Goal: Transaction & Acquisition: Obtain resource

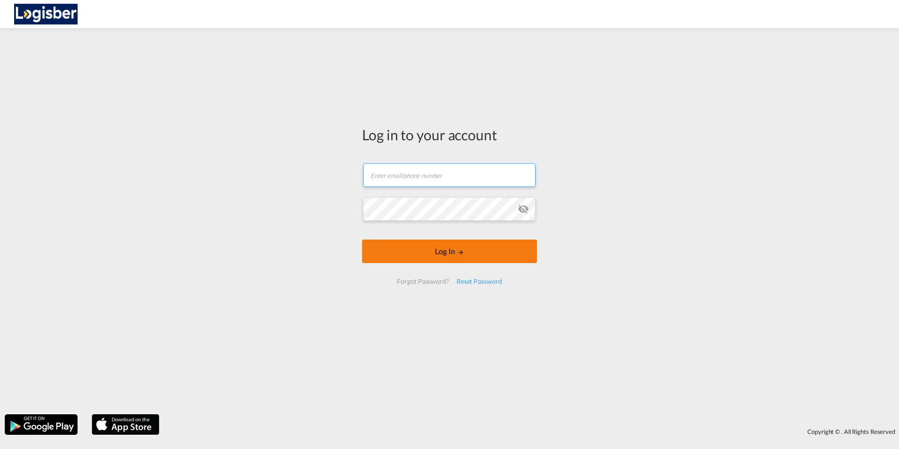
type input "[PERSON_NAME][EMAIL_ADDRESS][DOMAIN_NAME]"
click at [448, 260] on button "Log In" at bounding box center [449, 251] width 175 height 24
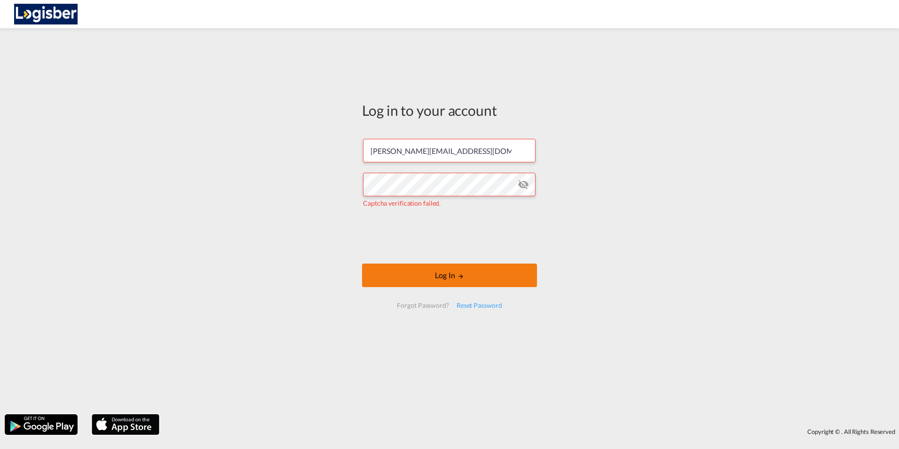
click at [434, 277] on button "Log In" at bounding box center [449, 275] width 175 height 24
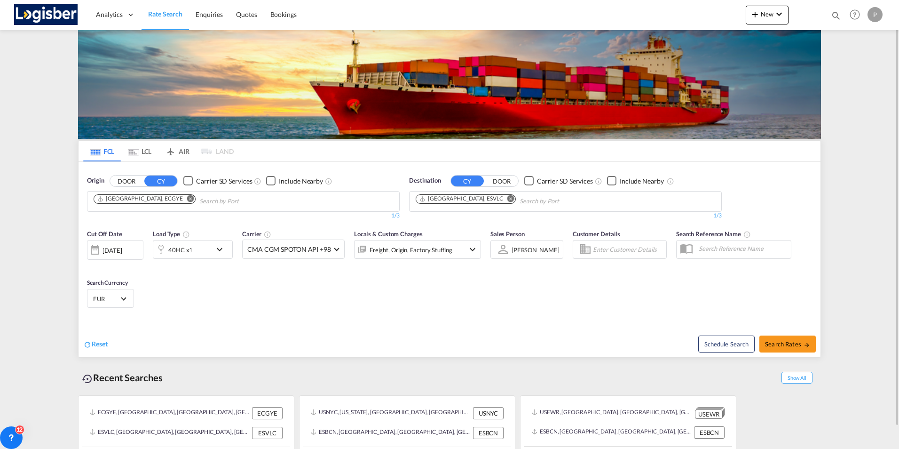
click at [187, 196] on md-icon "Remove" at bounding box center [190, 198] width 7 height 7
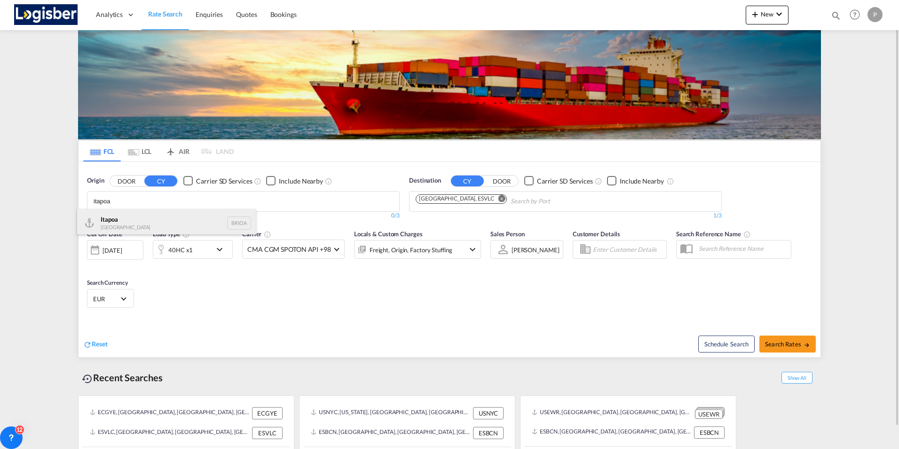
type input "itapoa"
click at [110, 223] on div "Itapoa Brazil BRIOA" at bounding box center [166, 223] width 179 height 28
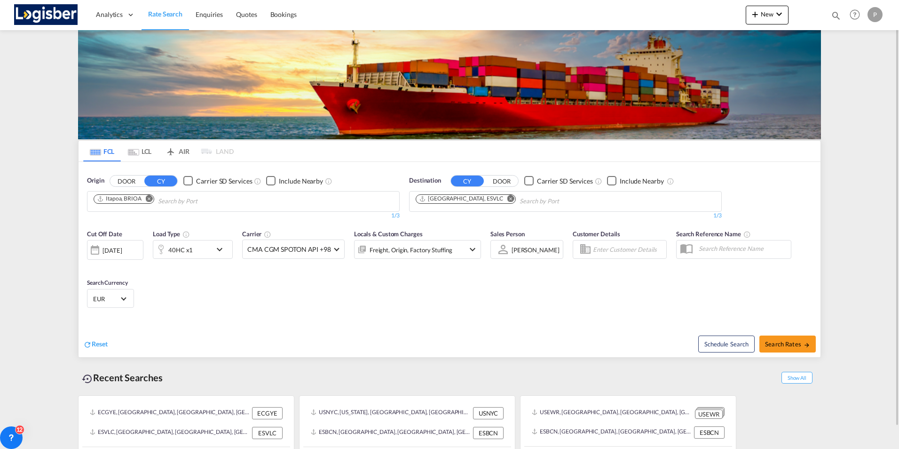
click at [507, 199] on md-icon "Remove" at bounding box center [510, 198] width 7 height 7
type input "[GEOGRAPHIC_DATA]"
click at [440, 243] on div at bounding box center [449, 224] width 899 height 449
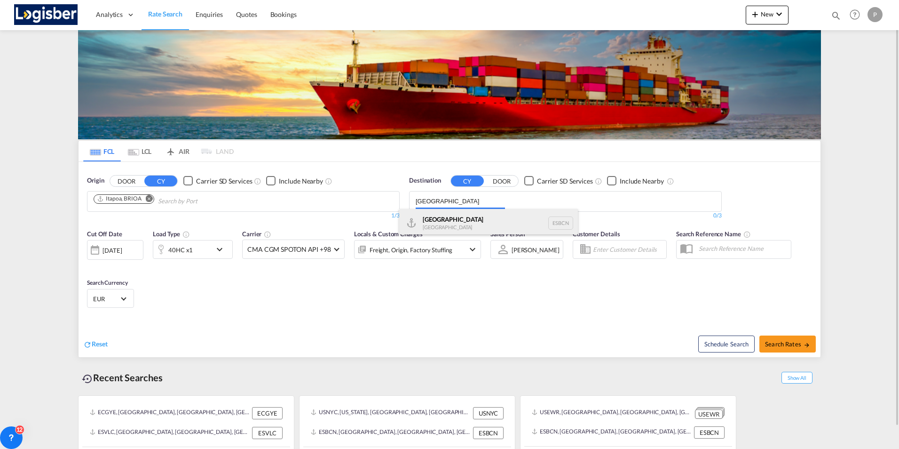
click at [455, 210] on body "Analytics Dashboard Rate Search Enquiries Quotes Bookings" at bounding box center [449, 224] width 899 height 449
click at [445, 219] on div "[GEOGRAPHIC_DATA] [GEOGRAPHIC_DATA] ESBCN" at bounding box center [488, 223] width 179 height 28
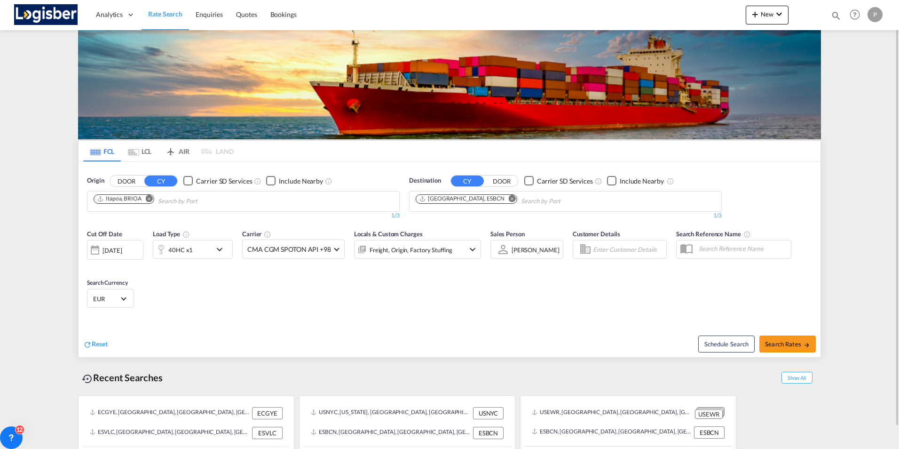
click at [218, 248] on md-icon "icon-chevron-down" at bounding box center [222, 249] width 16 height 11
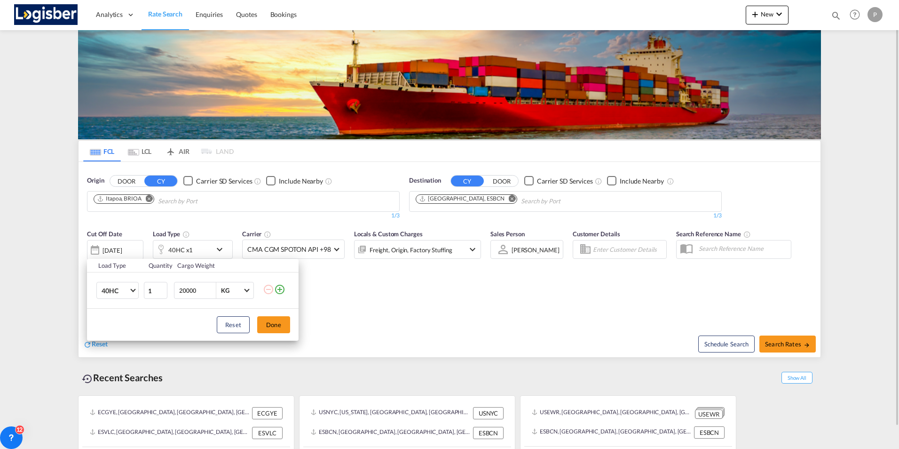
click at [218, 248] on div "Load Type Quantity Cargo Weight 40HC 20GP 40GP 40HC 45HC 20RE 40RE 40HR 20OT 40…" at bounding box center [449, 224] width 899 height 449
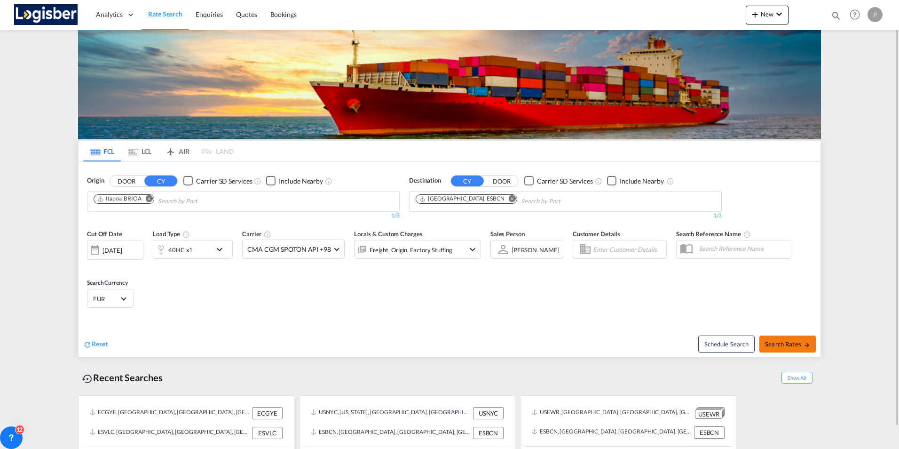
click at [779, 346] on span "Search Rates" at bounding box center [787, 344] width 45 height 8
type input "BRIOA to ESBCN / [DATE]"
